Goal: Information Seeking & Learning: Find specific fact

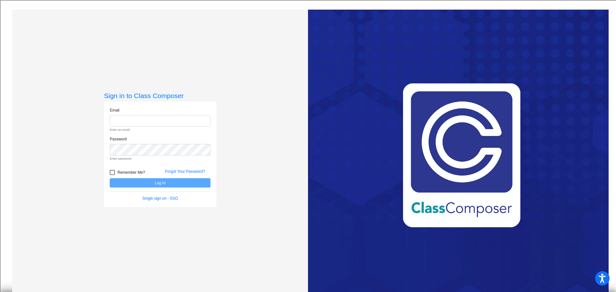
type input "[EMAIL_ADDRESS][DOMAIN_NAME]"
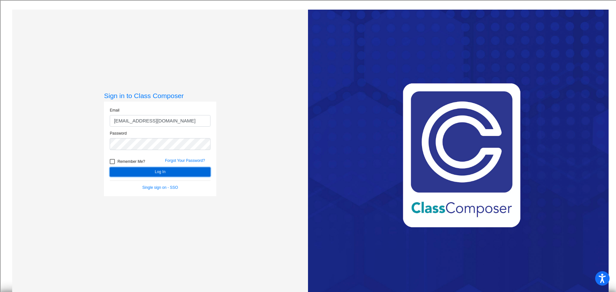
click at [154, 184] on form "Email [EMAIL_ADDRESS][DOMAIN_NAME] Password Remember Me? Forgot Your Password? …" at bounding box center [160, 148] width 101 height 83
click at [157, 172] on button "Log In" at bounding box center [160, 171] width 101 height 9
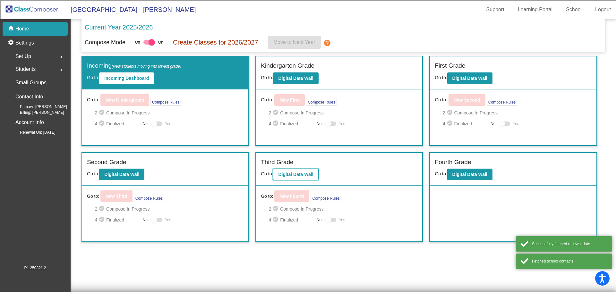
click at [304, 172] on button "Digital Data Wall" at bounding box center [295, 175] width 45 height 12
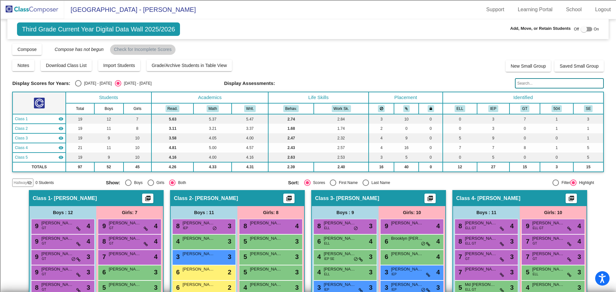
click at [525, 84] on input "text" at bounding box center [559, 83] width 88 height 10
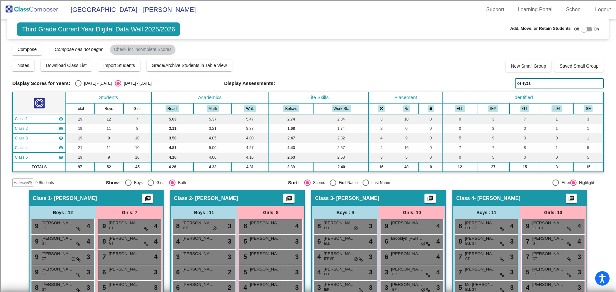
type input "deleyza"
click at [29, 10] on img at bounding box center [32, 9] width 64 height 19
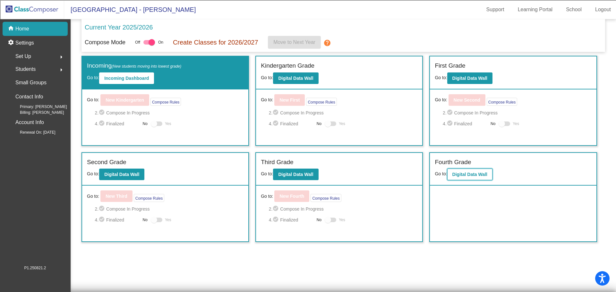
click at [482, 174] on b "Digital Data Wall" at bounding box center [469, 174] width 35 height 5
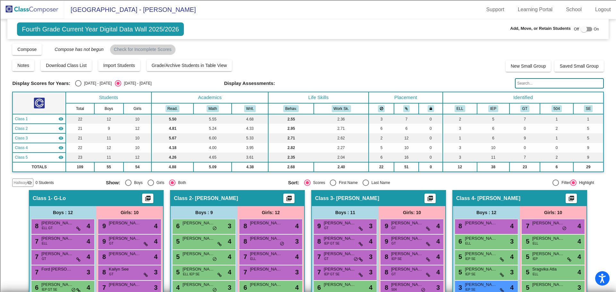
click at [529, 81] on input "text" at bounding box center [559, 83] width 88 height 10
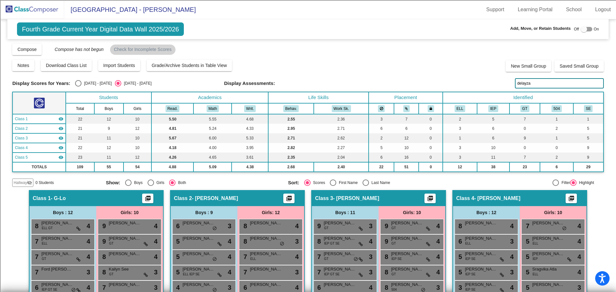
type input "delayza"
click at [35, 10] on img at bounding box center [32, 9] width 64 height 19
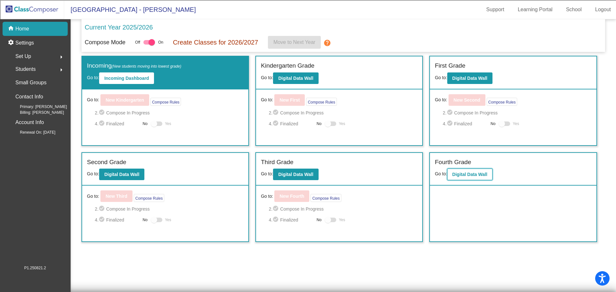
click at [464, 176] on b "Digital Data Wall" at bounding box center [469, 174] width 35 height 5
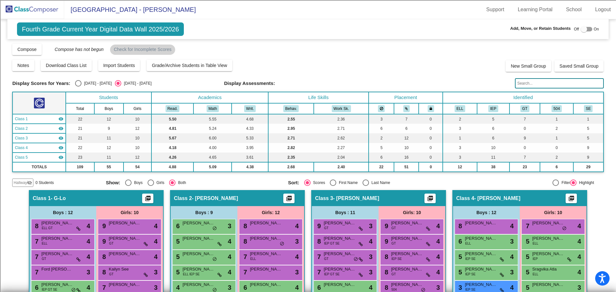
click at [522, 81] on input "text" at bounding box center [559, 83] width 88 height 10
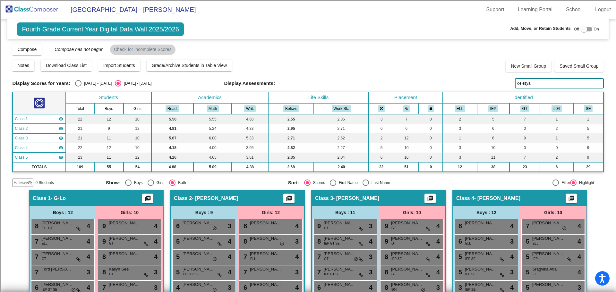
click at [523, 85] on input "delezya" at bounding box center [559, 83] width 88 height 10
type input "delazya"
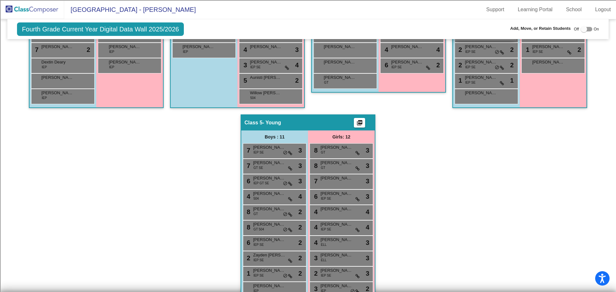
scroll to position [346, 0]
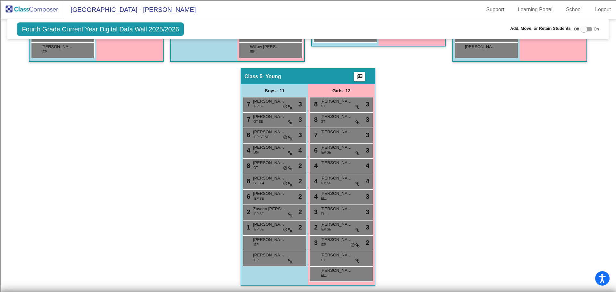
click at [46, 9] on img at bounding box center [32, 9] width 64 height 19
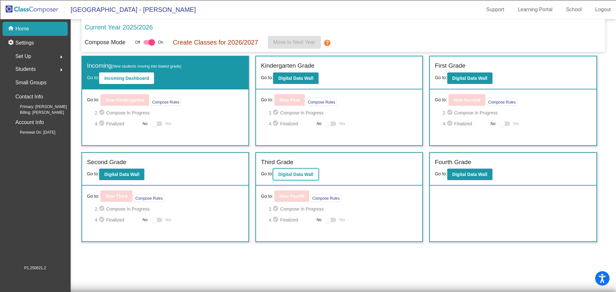
click at [282, 175] on b "Digital Data Wall" at bounding box center [295, 174] width 35 height 5
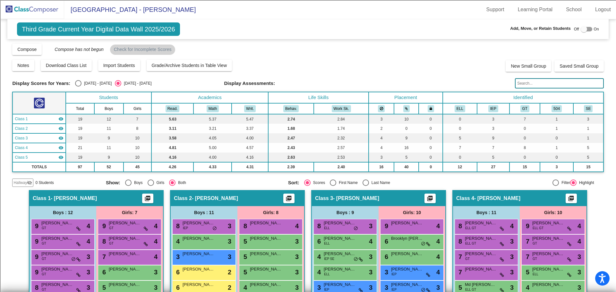
click at [544, 81] on input "text" at bounding box center [559, 83] width 88 height 10
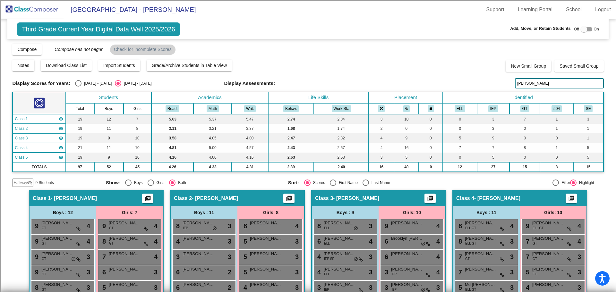
drag, startPoint x: 535, startPoint y: 82, endPoint x: 466, endPoint y: 89, distance: 69.9
click at [466, 89] on div "Display Scores for Years: [DATE] - [DATE] [DATE] - [DATE] Grade/Archive Student…" at bounding box center [307, 115] width 591 height 144
type input "daleyza"
drag, startPoint x: 536, startPoint y: 83, endPoint x: 491, endPoint y: 87, distance: 44.4
click at [491, 87] on div "Display Scores for Years: [DATE] - [DATE] [DATE] - [DATE] Display Assessments: …" at bounding box center [307, 83] width 591 height 10
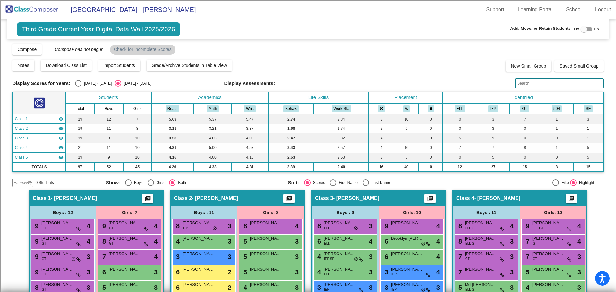
click at [454, 67] on div "Notes Download Class List Import Students Grade/Archive Students in Table View …" at bounding box center [307, 65] width 591 height 13
